Goal: Information Seeking & Learning: Learn about a topic

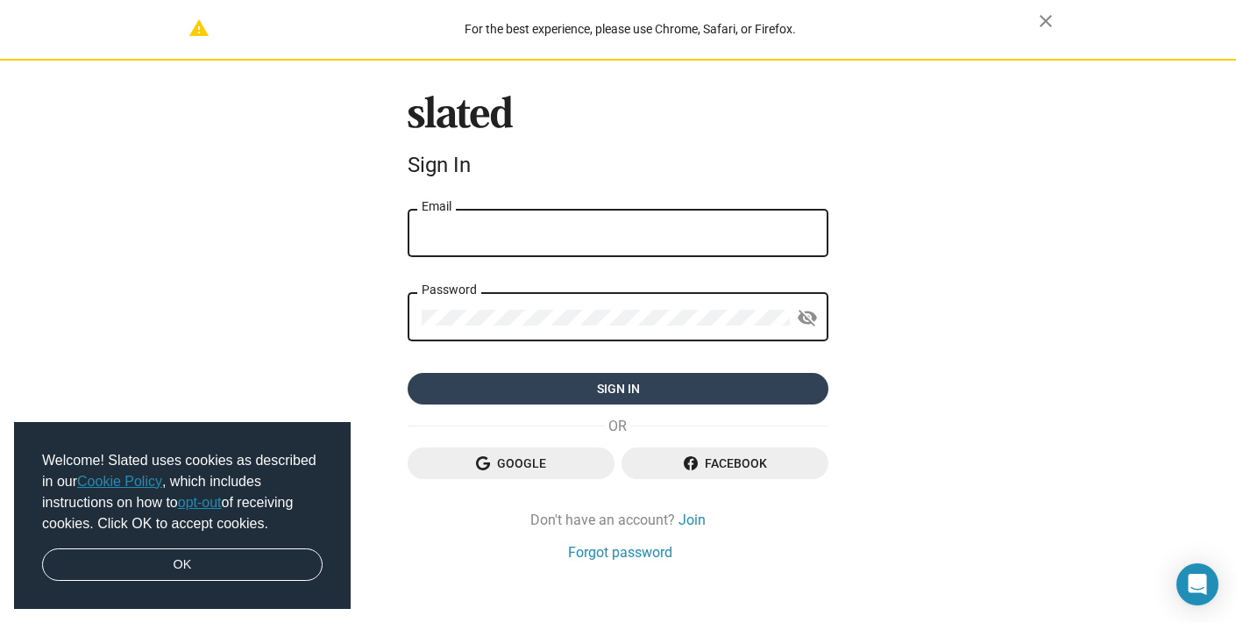
type input "[EMAIL_ADDRESS][DOMAIN_NAME]"
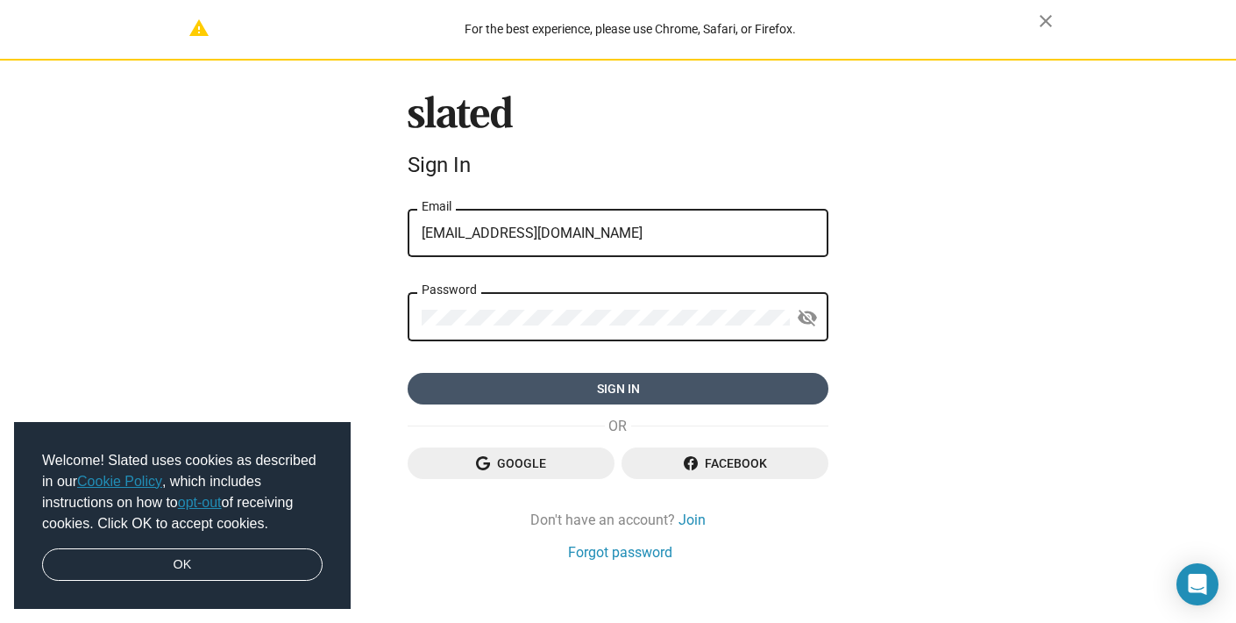
click at [710, 383] on span "Sign in" at bounding box center [618, 389] width 393 height 32
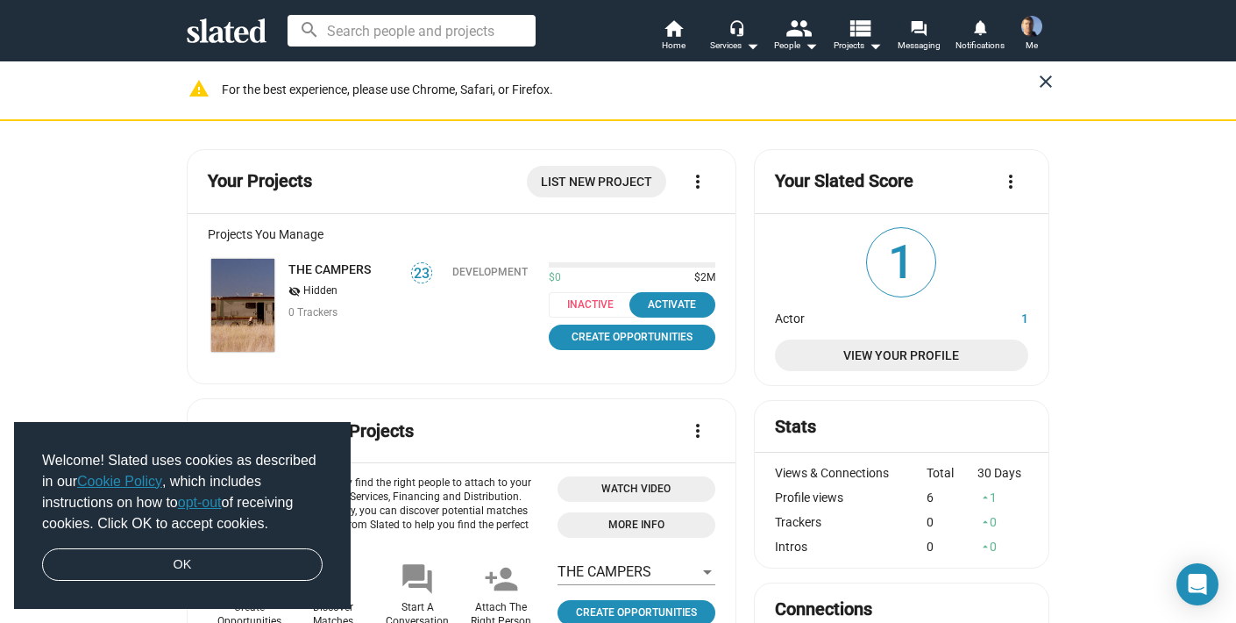
click at [1046, 80] on mat-icon "close" at bounding box center [1046, 81] width 21 height 21
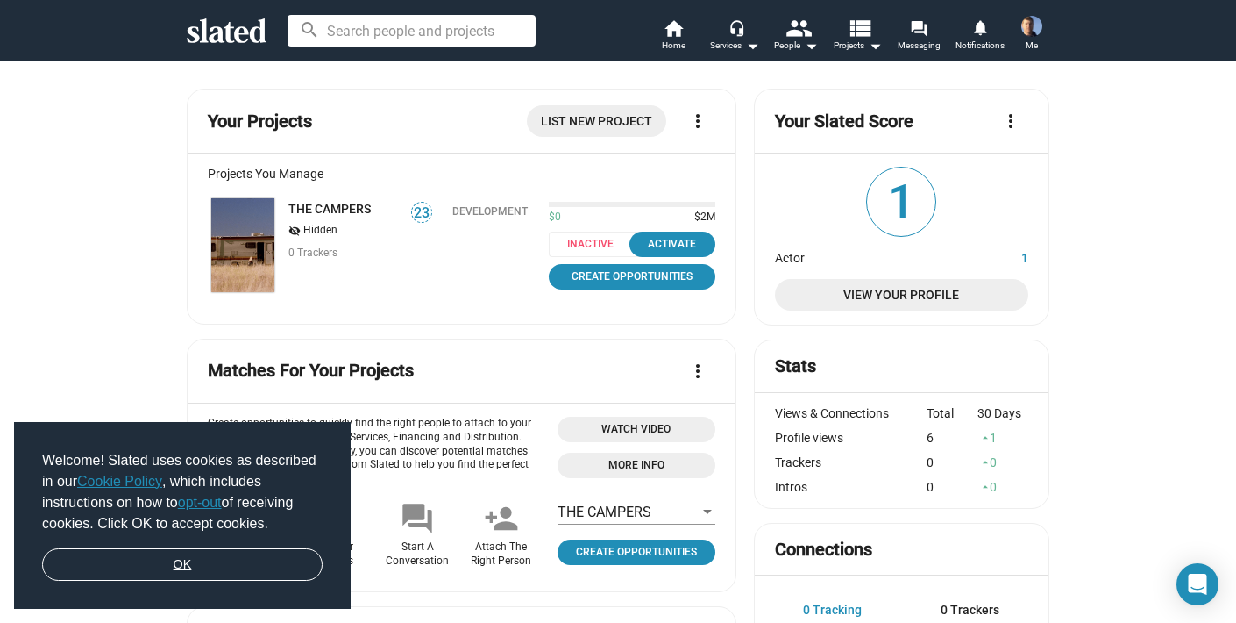
click at [199, 556] on link "OK" at bounding box center [182, 564] width 281 height 33
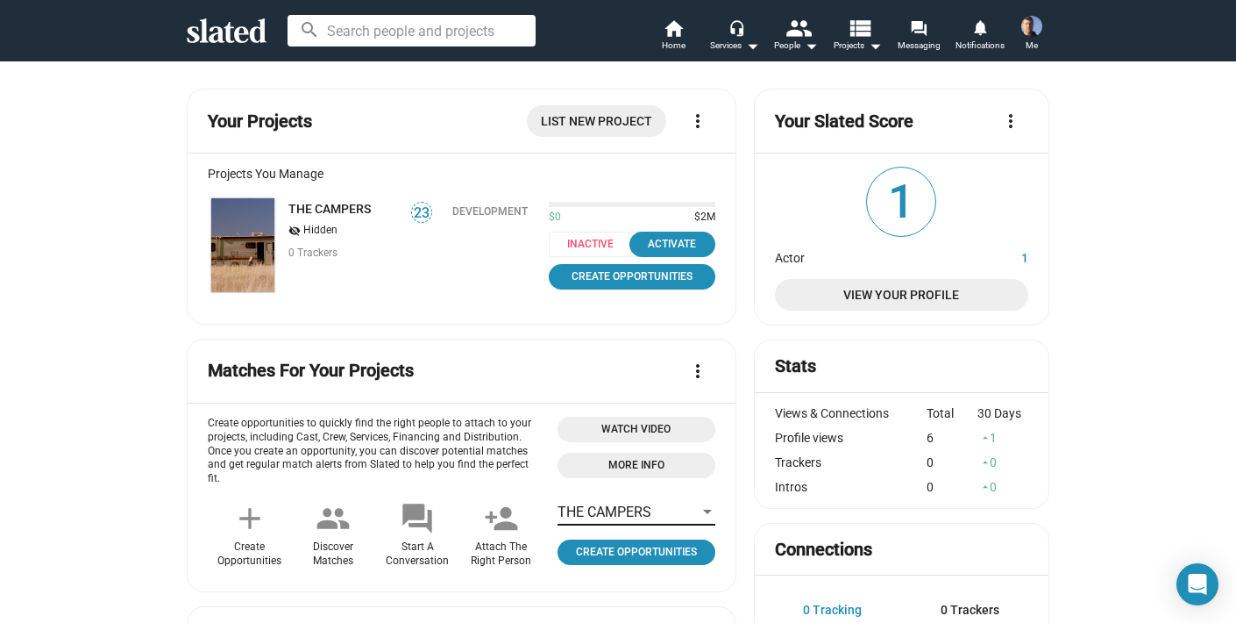
click at [709, 516] on div at bounding box center [708, 512] width 16 height 14
click at [146, 319] on div at bounding box center [618, 311] width 1236 height 623
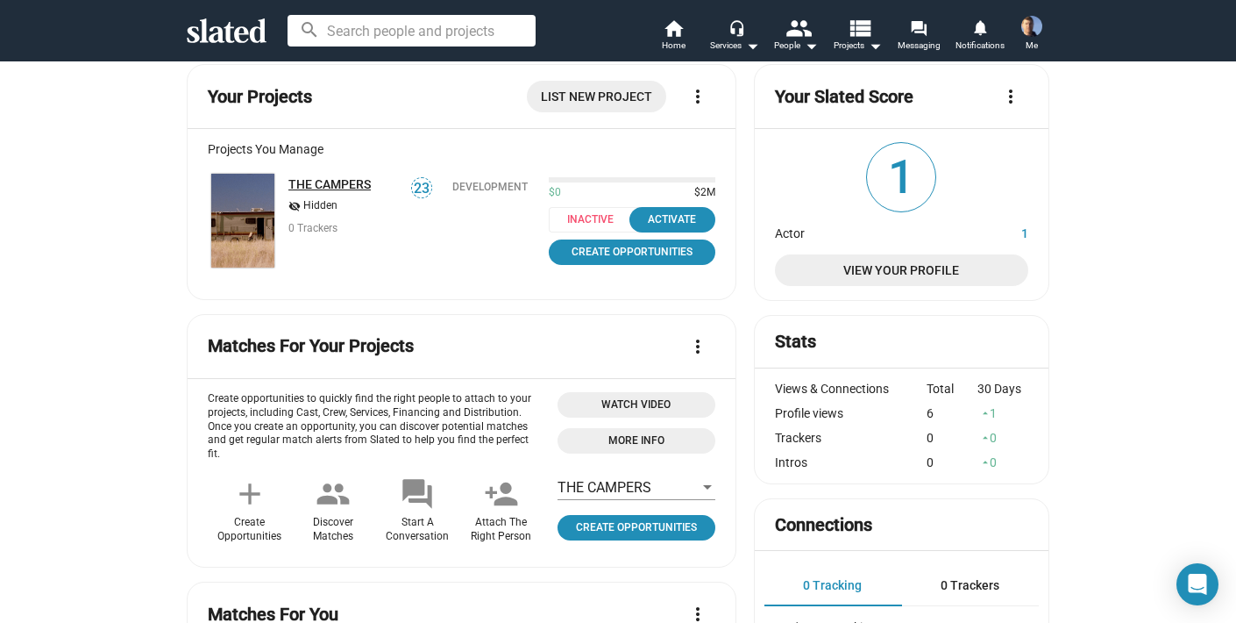
click at [319, 182] on link "THE CAMPERS" at bounding box center [329, 184] width 82 height 14
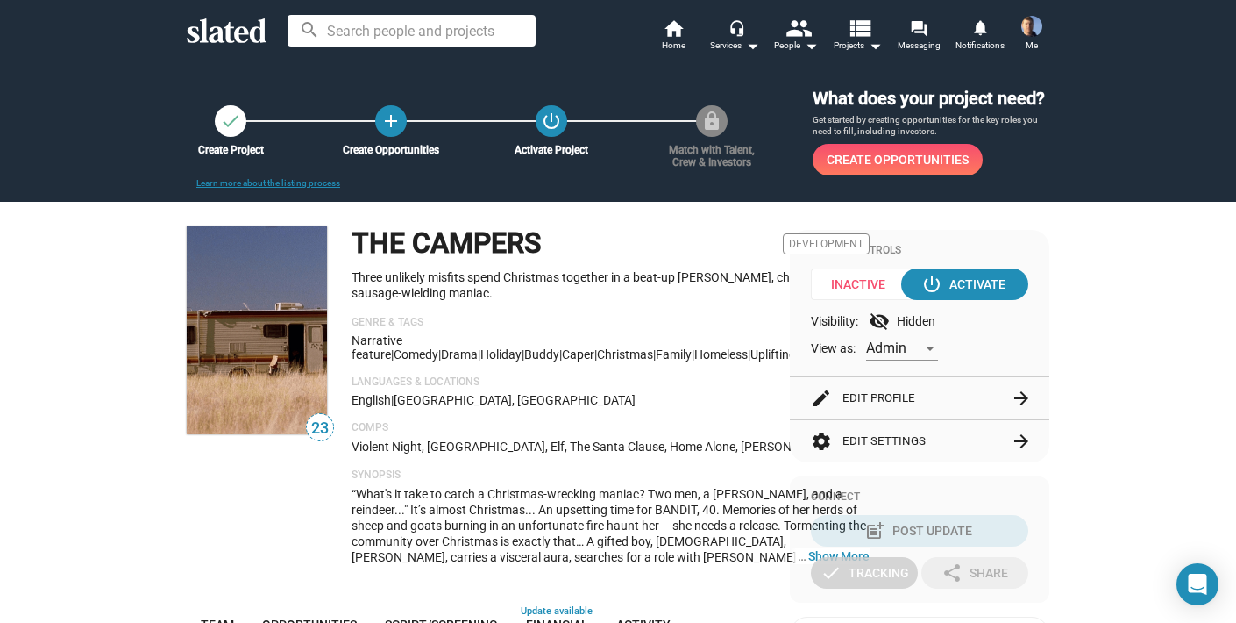
click at [1019, 397] on mat-icon "arrow_forward" at bounding box center [1021, 398] width 21 height 21
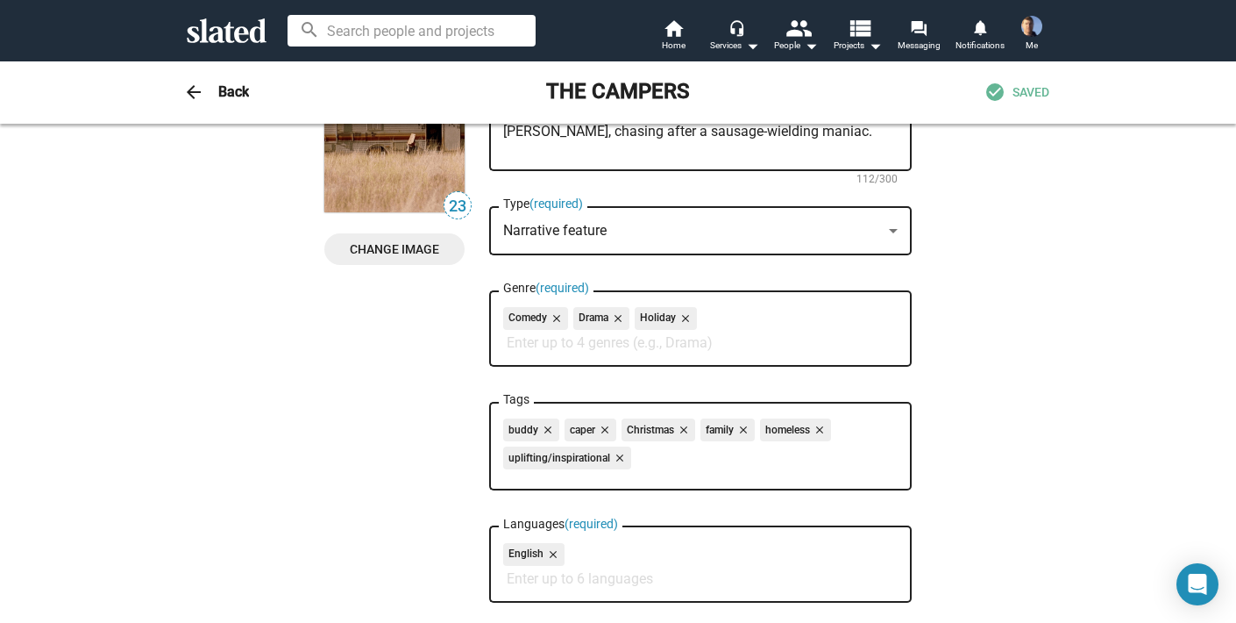
scroll to position [159, 0]
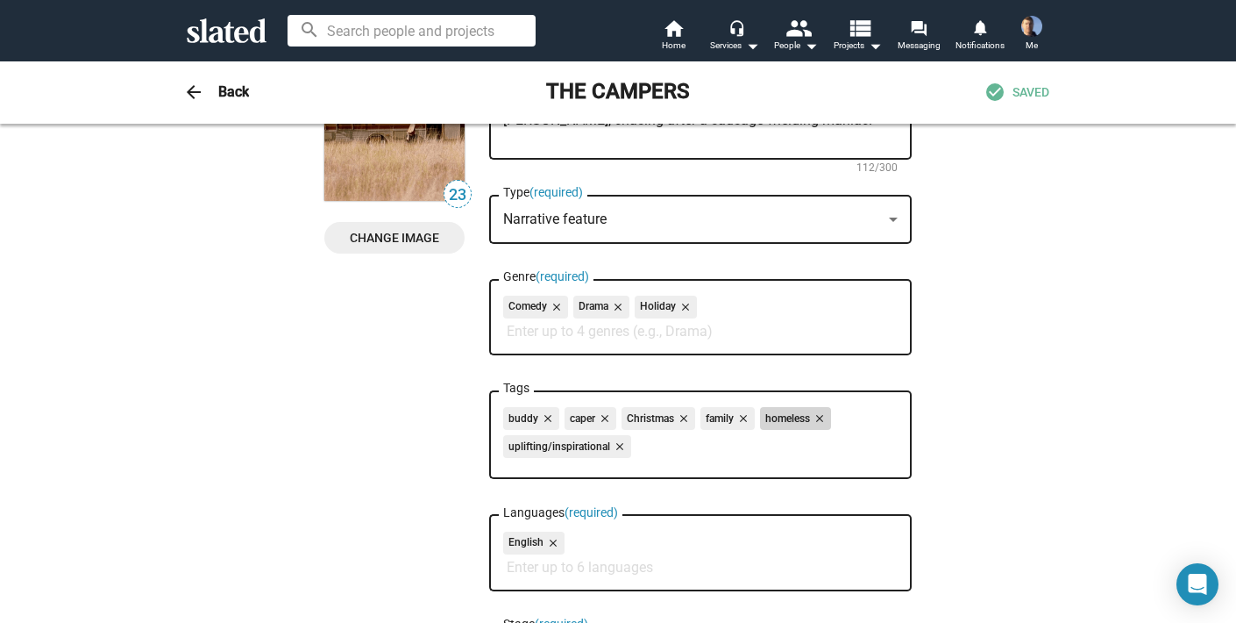
click at [823, 421] on mat-icon "close" at bounding box center [818, 418] width 16 height 16
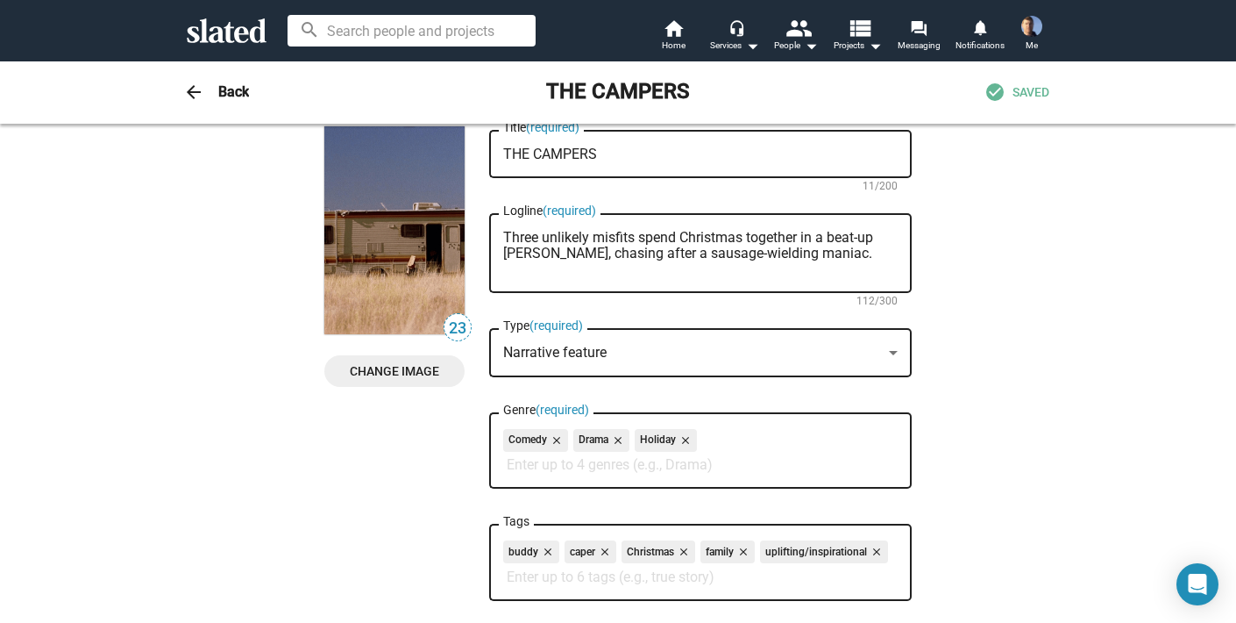
scroll to position [0, 0]
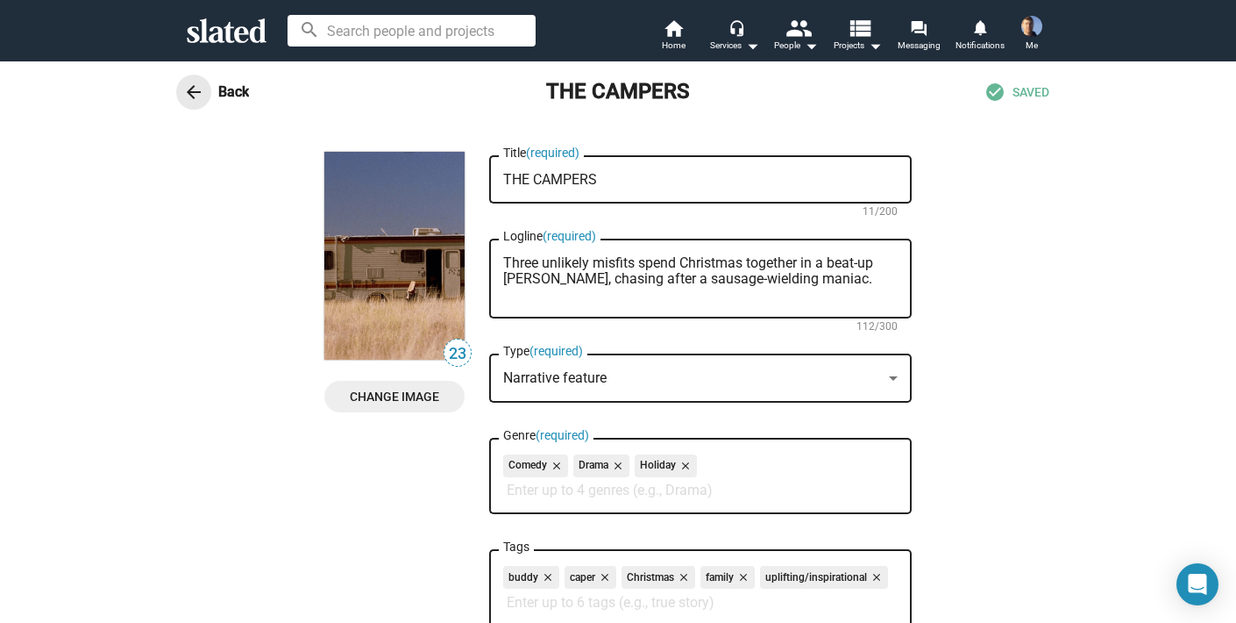
click at [187, 86] on mat-icon "arrow_back" at bounding box center [193, 92] width 21 height 21
